Goal: Task Accomplishment & Management: Complete application form

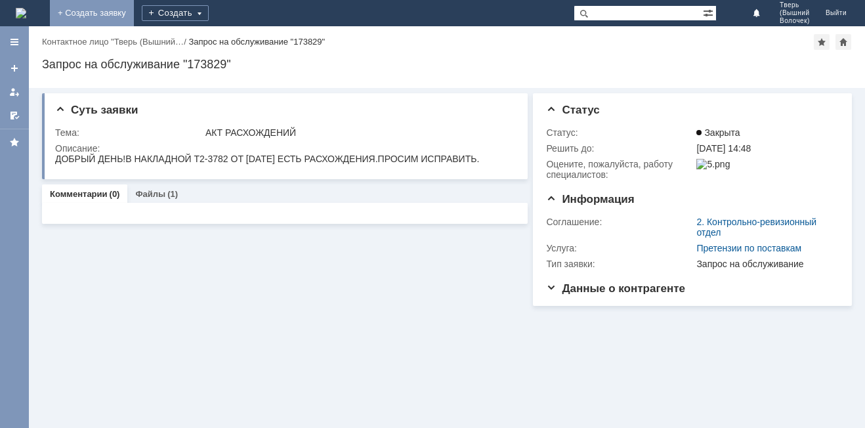
click at [134, 14] on link "+ Создать заявку" at bounding box center [92, 13] width 84 height 26
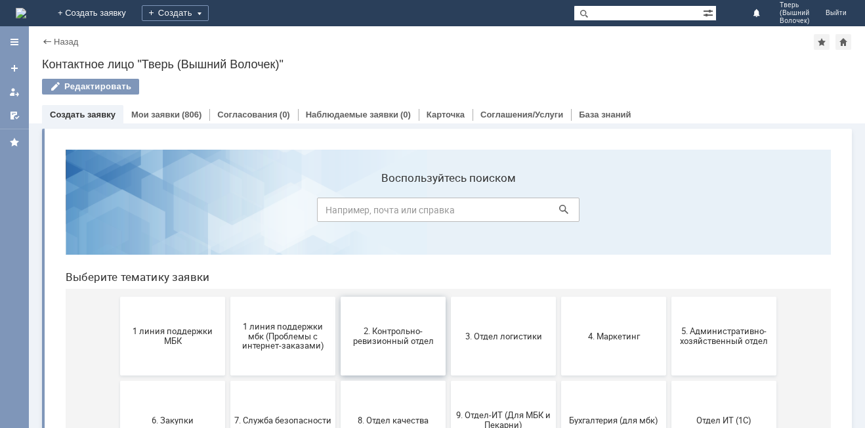
scroll to position [66, 0]
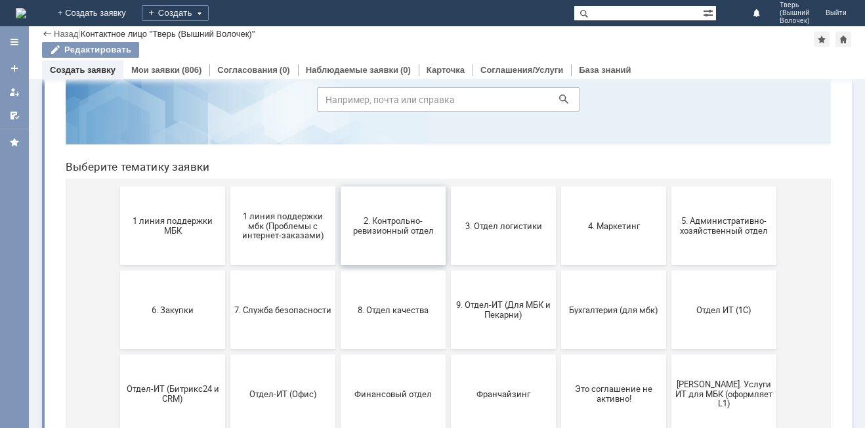
click at [398, 233] on span "2. Контрольно-ревизионный отдел" at bounding box center [393, 226] width 97 height 20
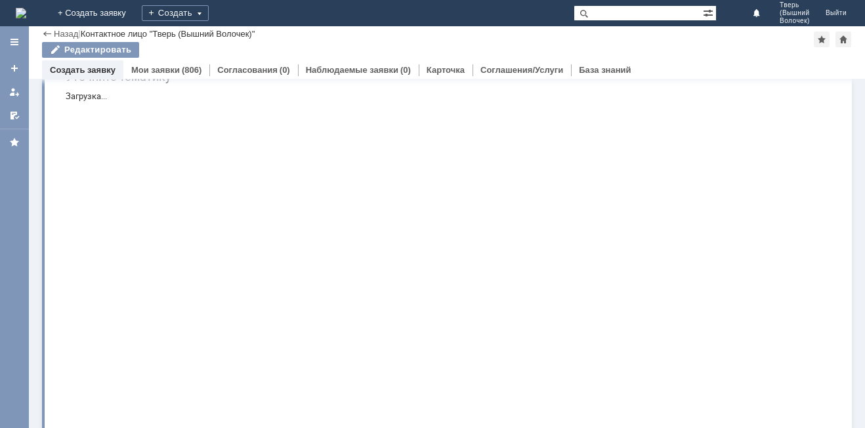
scroll to position [0, 0]
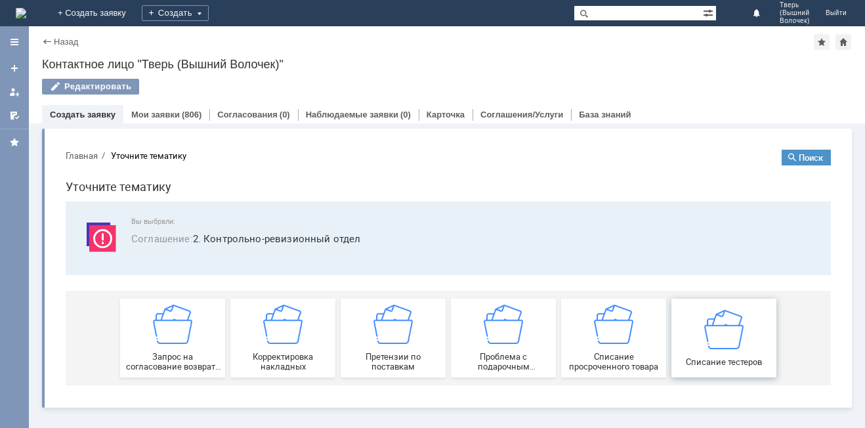
click at [737, 323] on img at bounding box center [723, 328] width 39 height 39
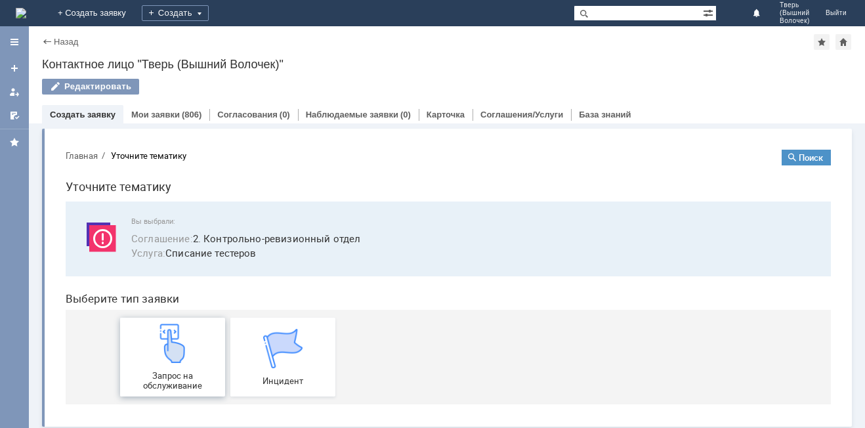
click at [177, 353] on img at bounding box center [172, 343] width 39 height 39
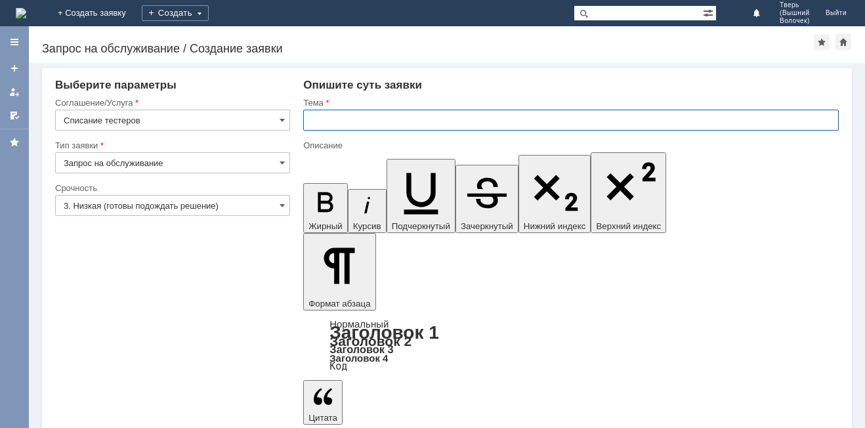
click at [331, 115] on input "text" at bounding box center [570, 120] width 535 height 21
type input "Тестеры"
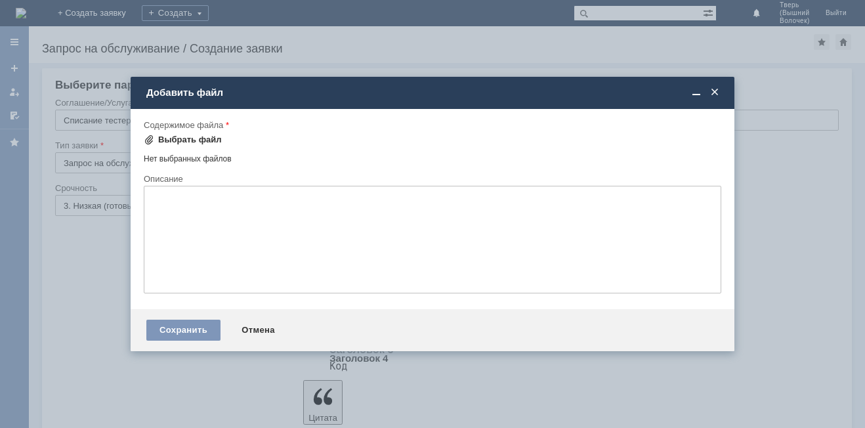
click at [196, 140] on div "Выбрать файл" at bounding box center [190, 140] width 64 height 10
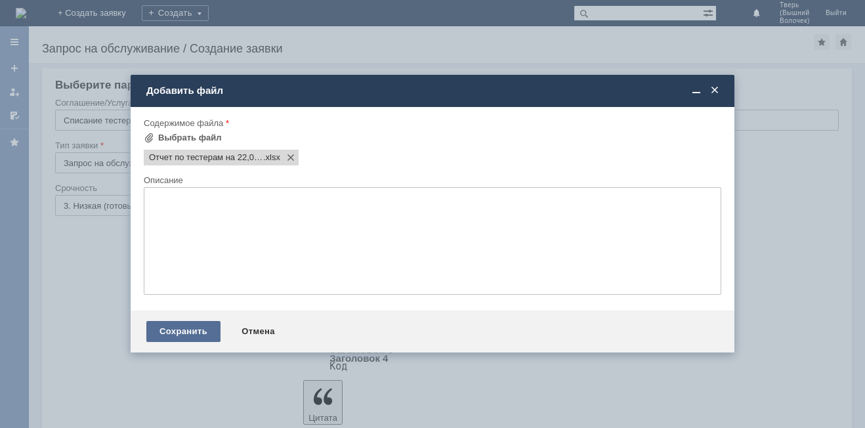
click at [183, 331] on div "Сохранить" at bounding box center [183, 331] width 74 height 21
